Goal: Check status: Check status

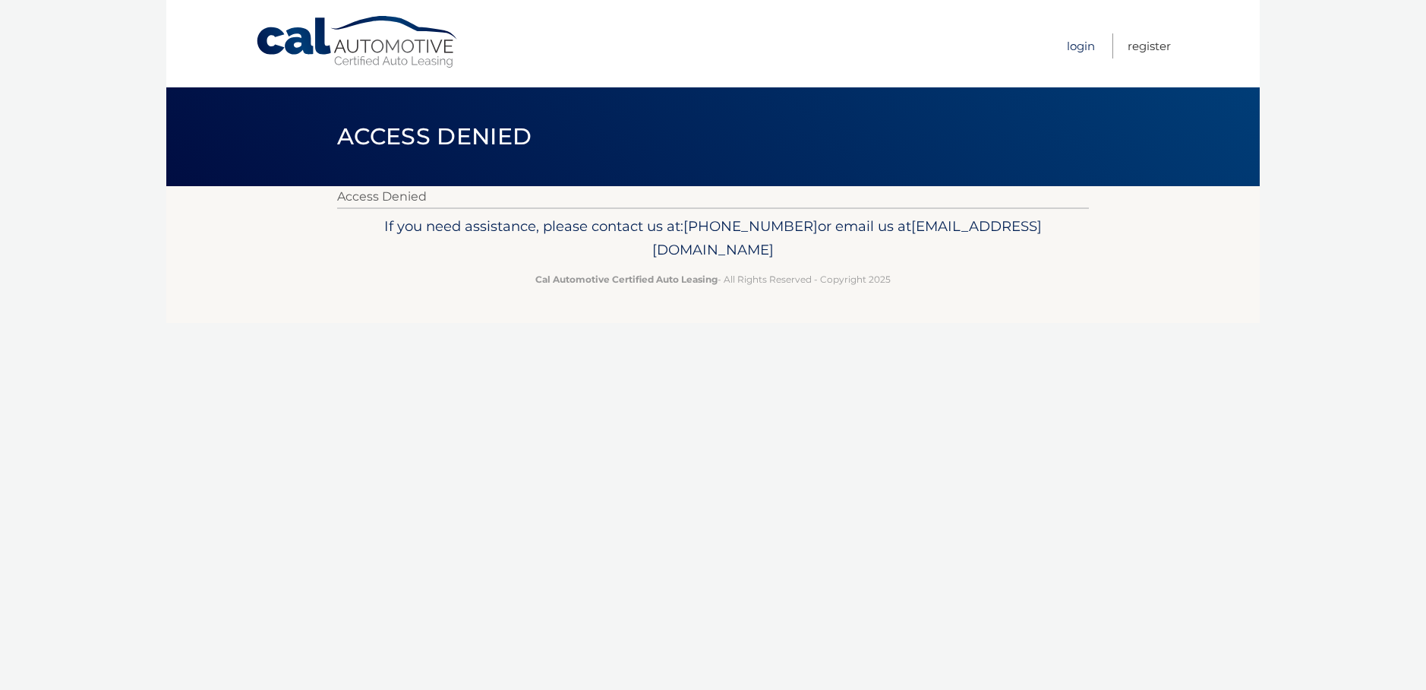
click at [1072, 46] on link "Login" at bounding box center [1081, 45] width 28 height 25
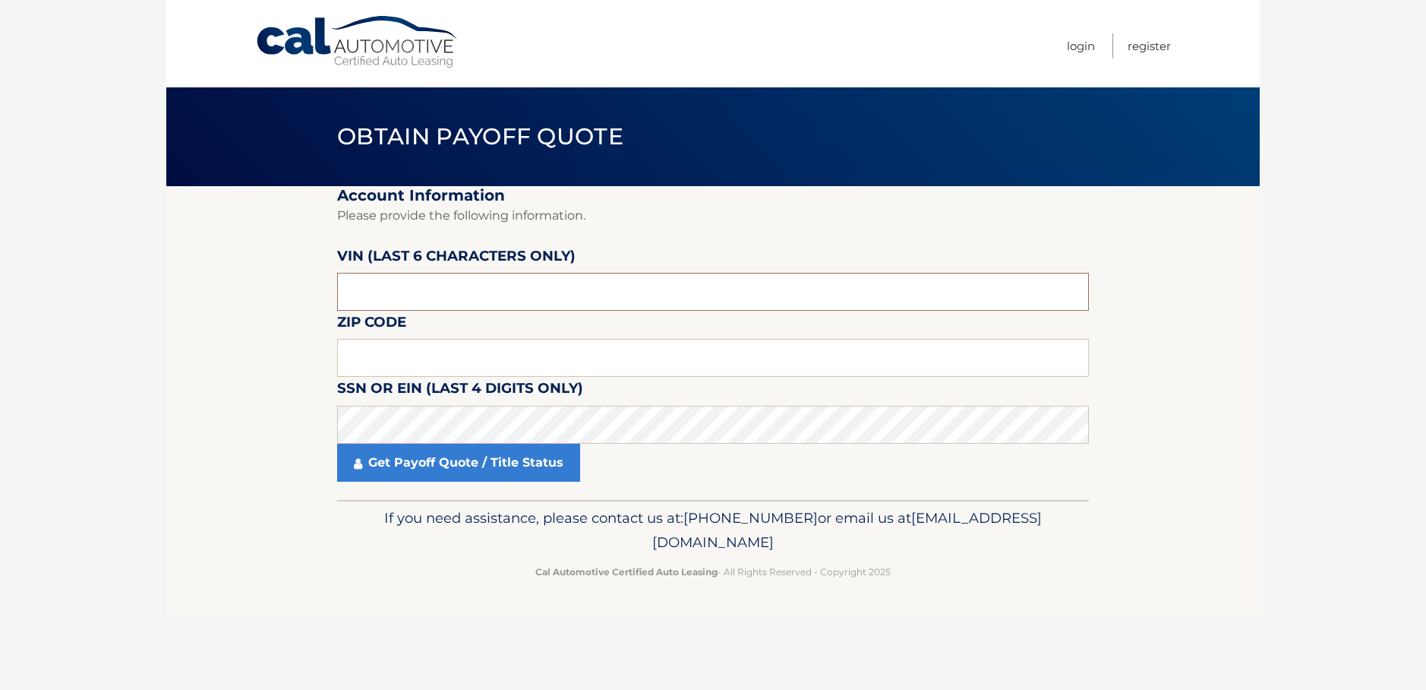
click at [477, 300] on input "text" at bounding box center [713, 292] width 752 height 38
click at [589, 302] on input "text" at bounding box center [713, 292] width 752 height 38
paste input "1C6RRE"
click at [408, 306] on input "1C6RRE" at bounding box center [713, 292] width 752 height 38
click at [407, 306] on input "1C6RRE" at bounding box center [713, 292] width 752 height 38
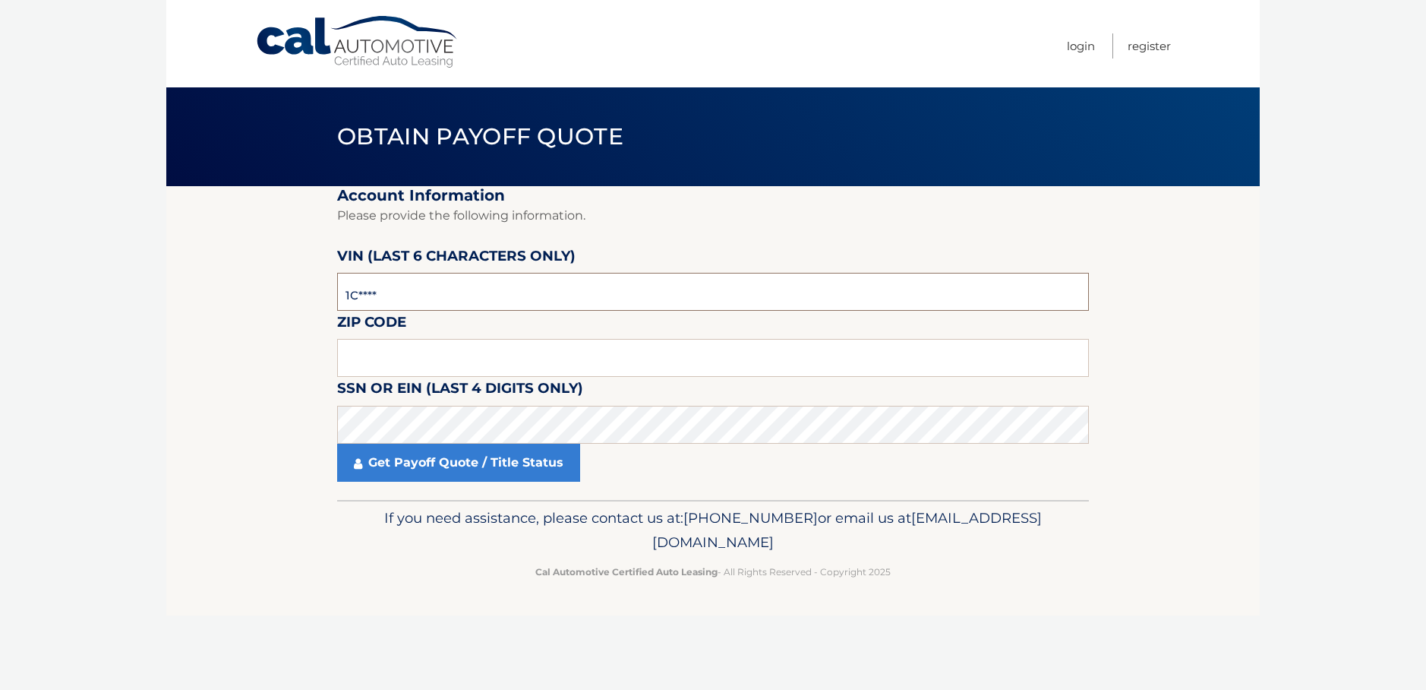
type input "1*****"
type input "P*****"
type input "545256"
click at [393, 354] on input "text" at bounding box center [713, 358] width 752 height 38
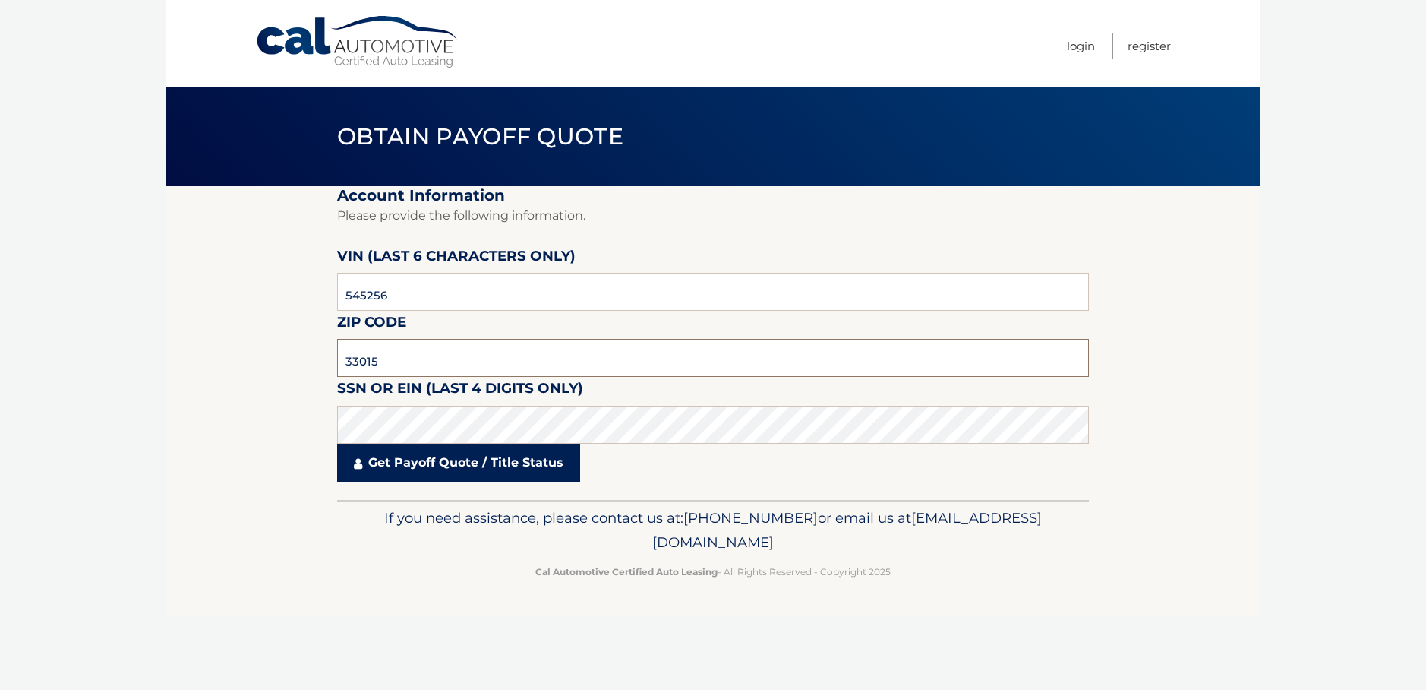
type input "33015"
click at [433, 466] on link "Get Payoff Quote / Title Status" at bounding box center [458, 463] width 243 height 38
click at [429, 477] on link "Get Payoff Quote / Title Status" at bounding box center [458, 463] width 243 height 38
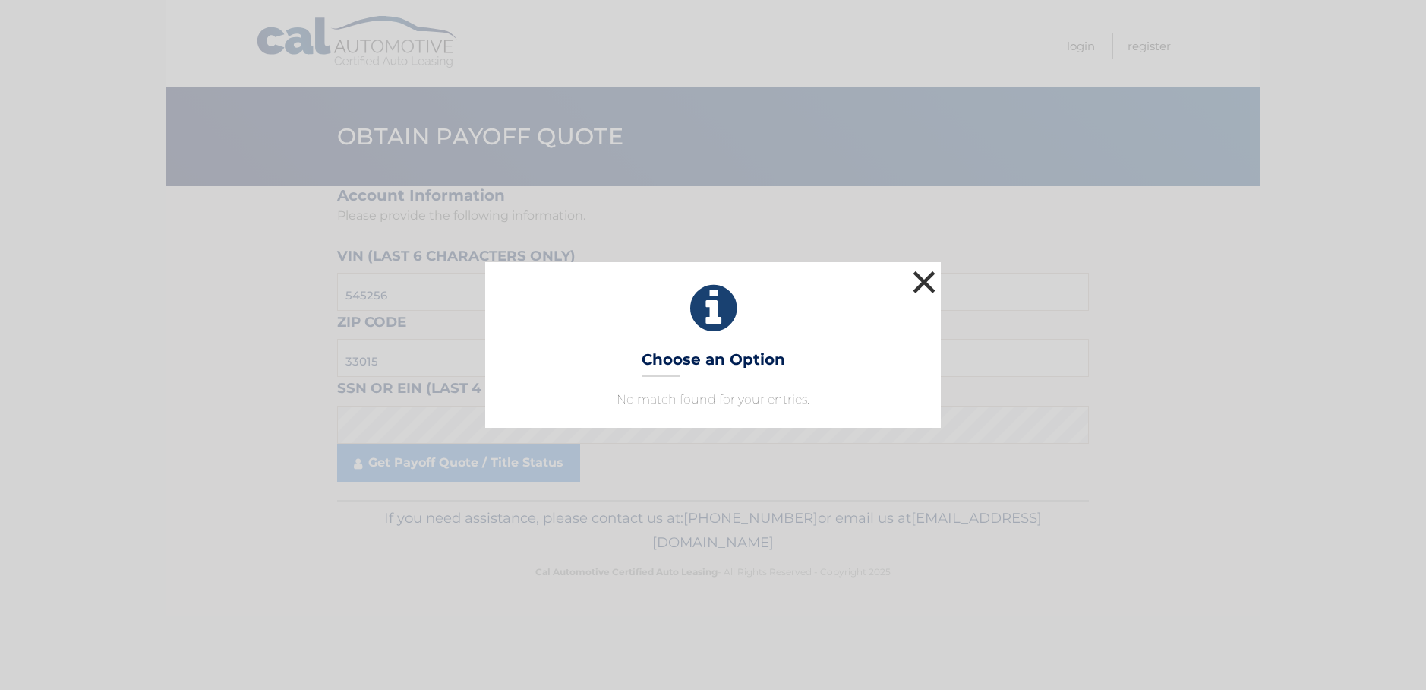
click at [934, 267] on button "×" at bounding box center [924, 282] width 30 height 30
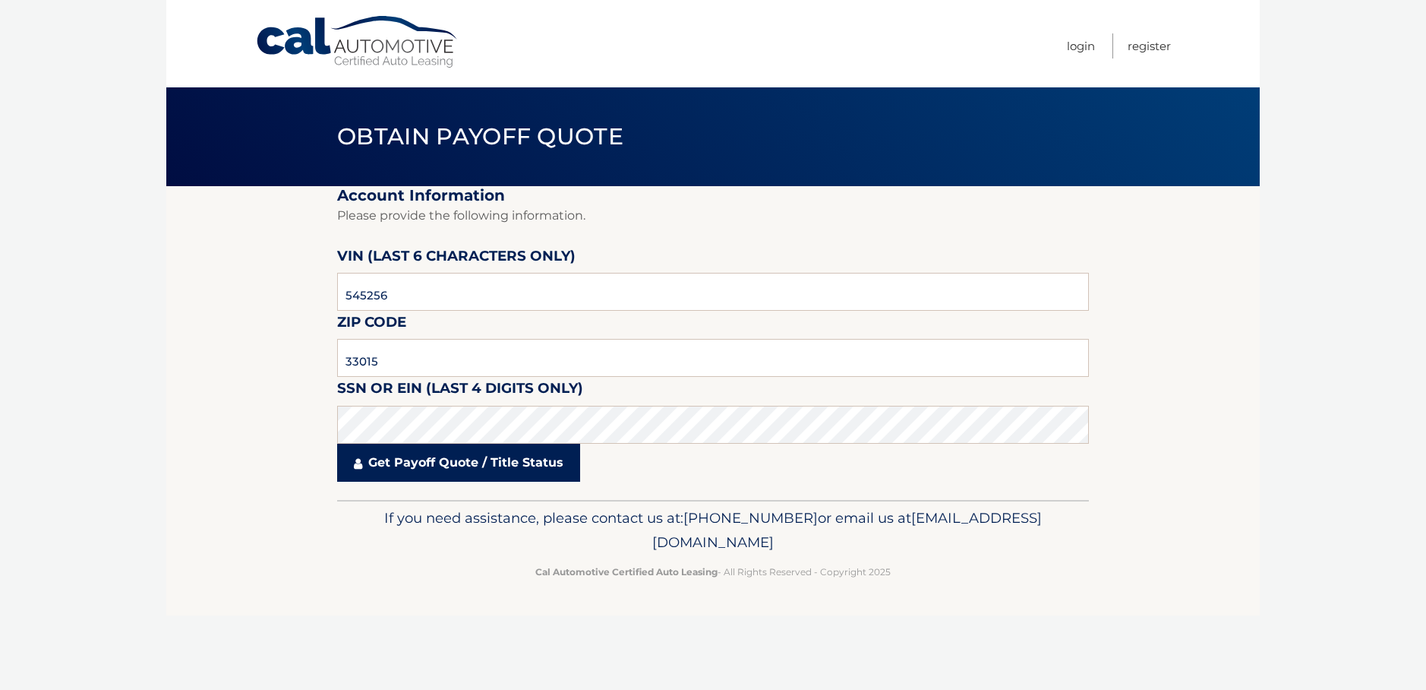
click at [451, 475] on link "Get Payoff Quote / Title Status" at bounding box center [458, 463] width 243 height 38
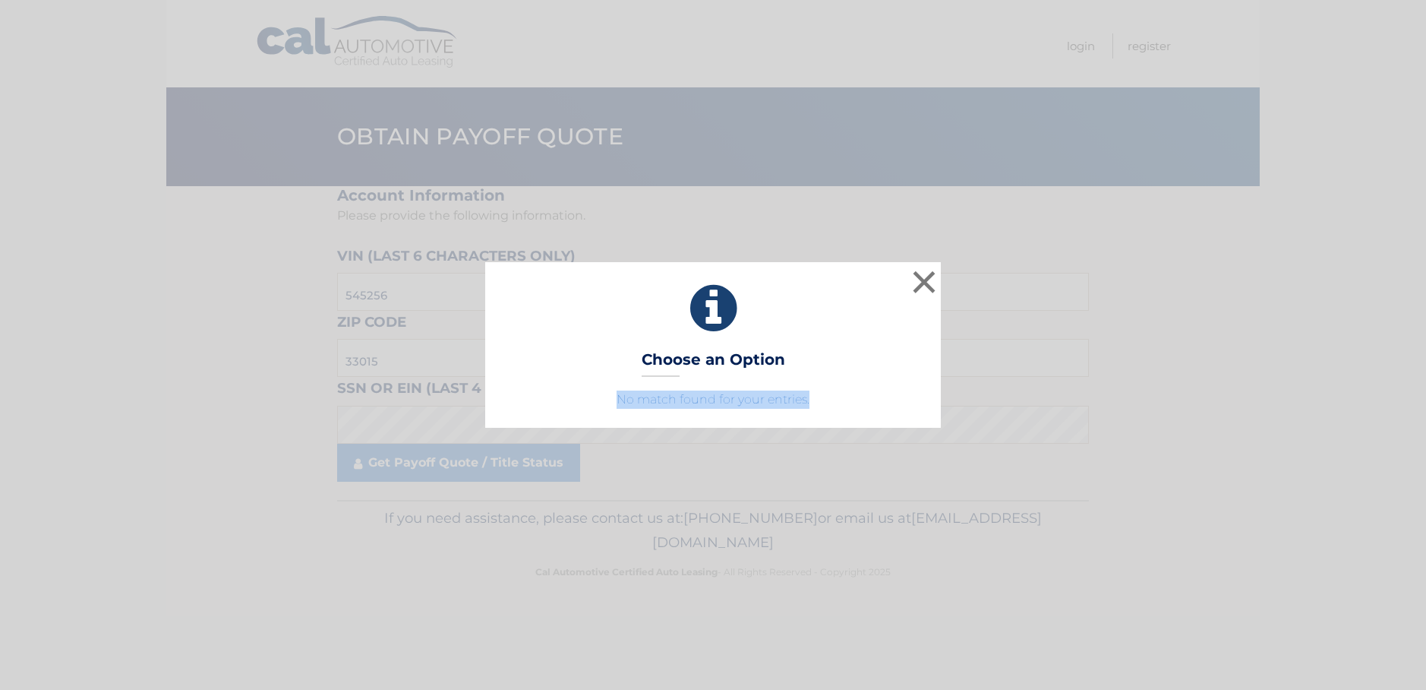
drag, startPoint x: 615, startPoint y: 394, endPoint x: 875, endPoint y: 394, distance: 259.7
click at [875, 394] on p "No match found for your entries." at bounding box center [713, 399] width 418 height 18
drag, startPoint x: 921, startPoint y: 280, endPoint x: 925, endPoint y: 289, distance: 9.9
click at [921, 279] on button "×" at bounding box center [924, 282] width 30 height 30
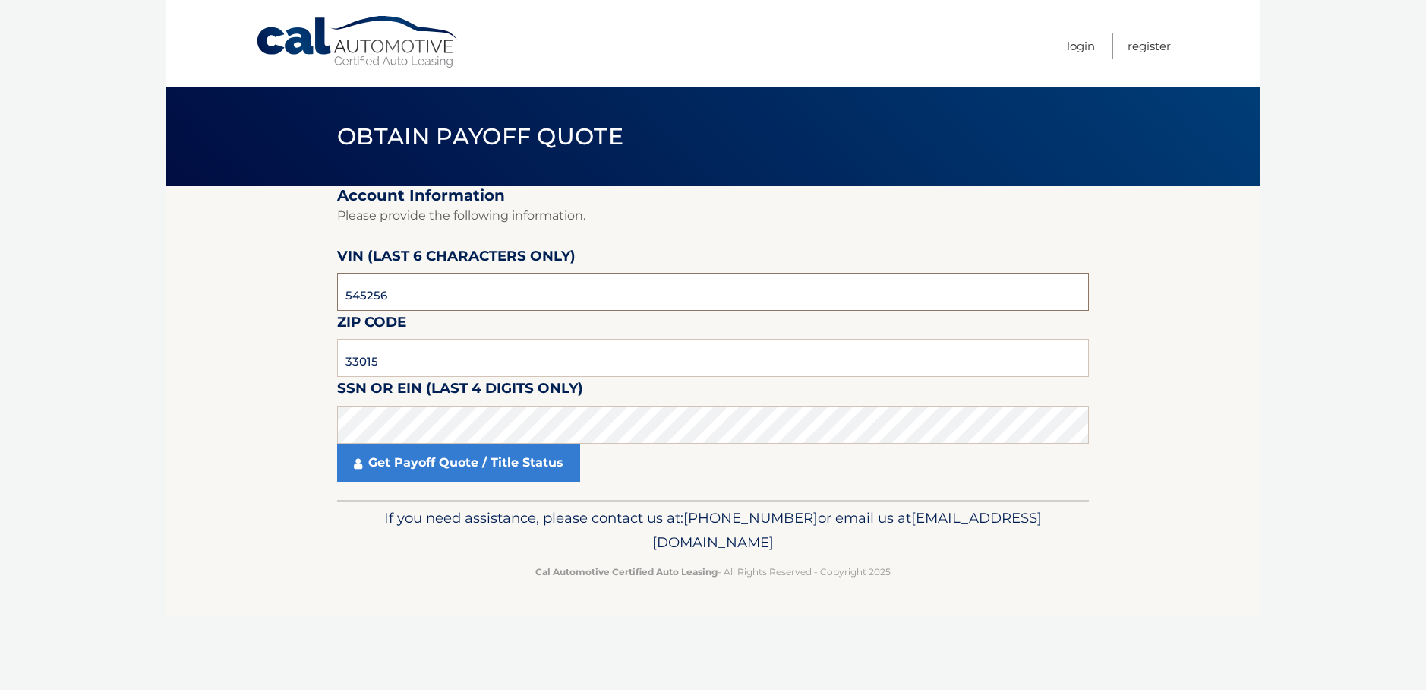
click at [531, 308] on input "545256" at bounding box center [713, 292] width 752 height 38
